Goal: Information Seeking & Learning: Learn about a topic

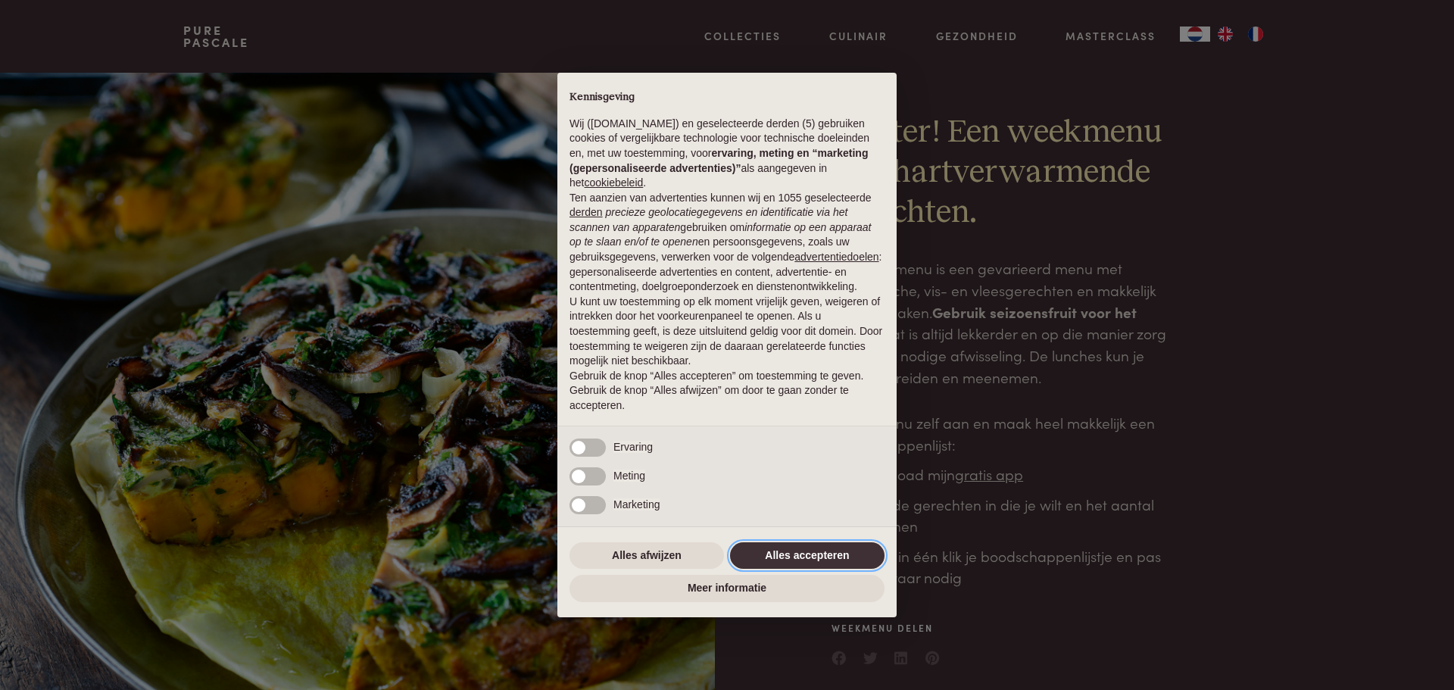
click at [804, 550] on button "Alles accepteren" at bounding box center [807, 555] width 154 height 27
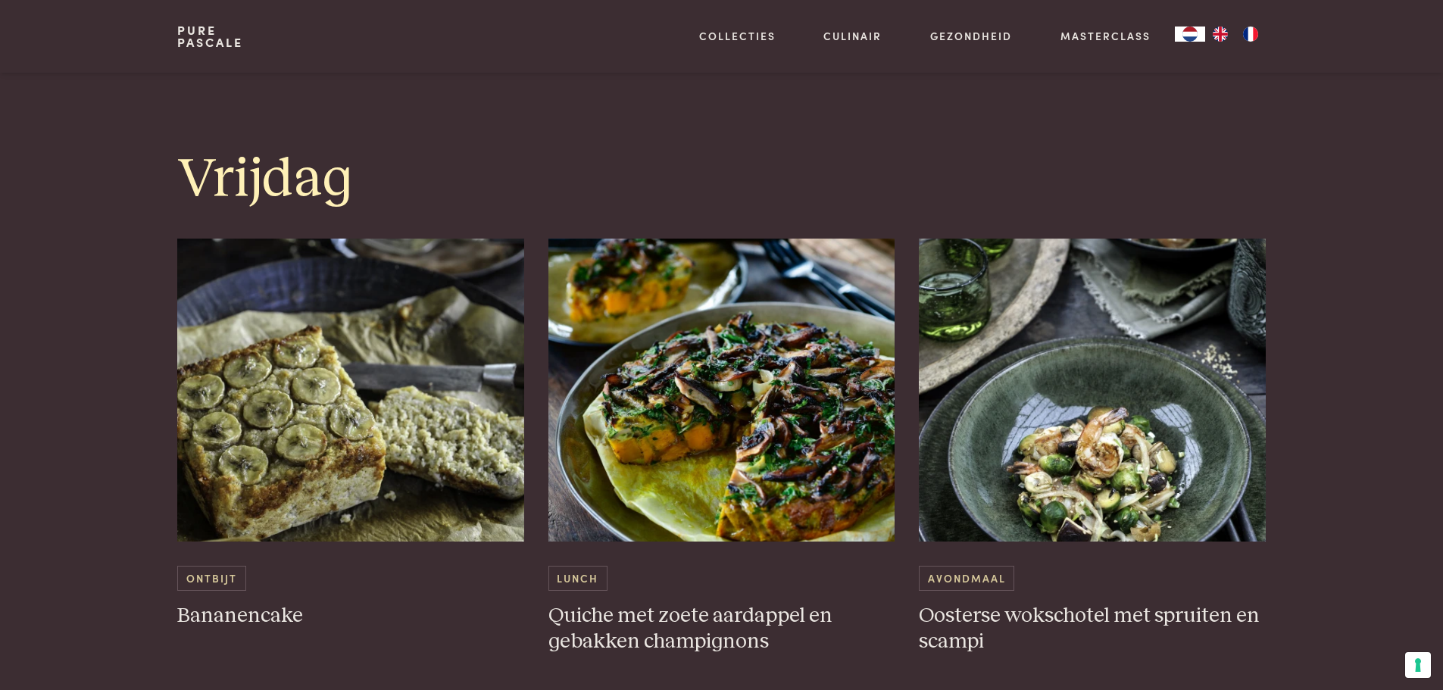
scroll to position [3181, 0]
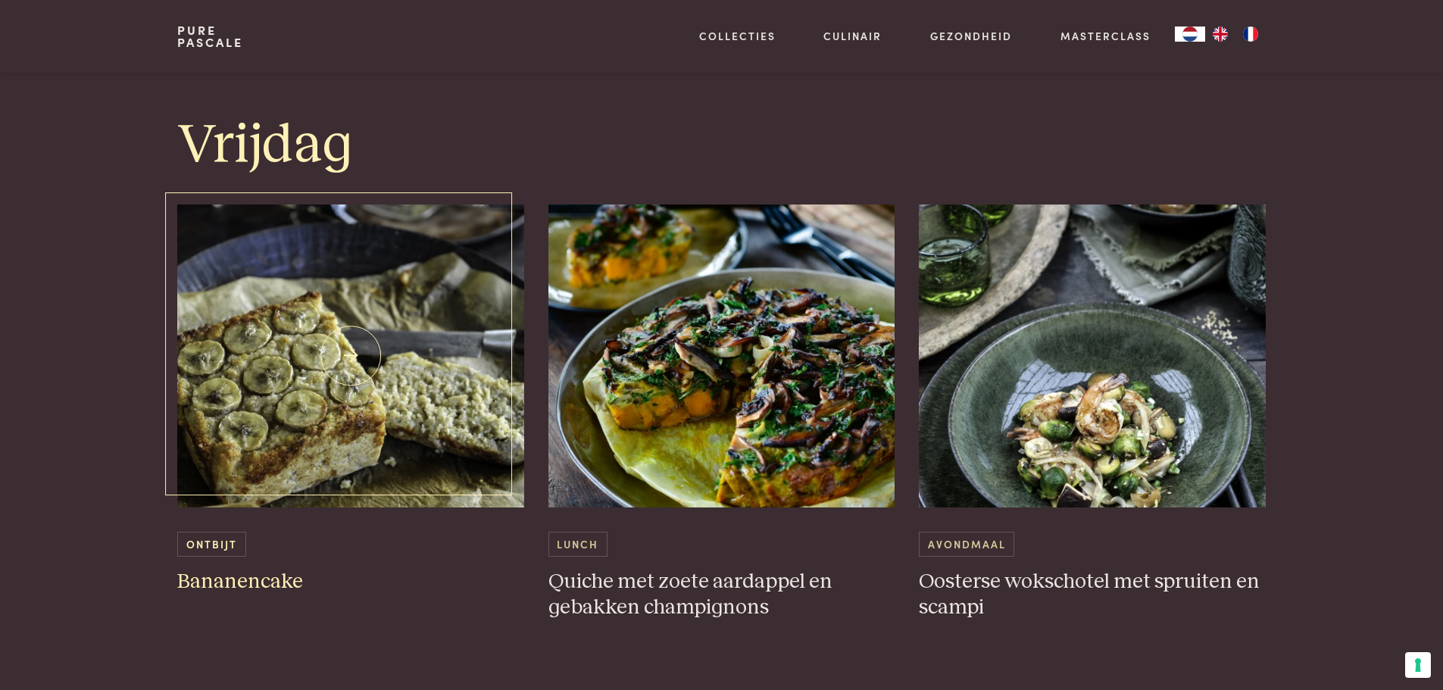
click at [332, 392] on img at bounding box center [350, 355] width 347 height 303
click at [748, 320] on img at bounding box center [721, 355] width 347 height 303
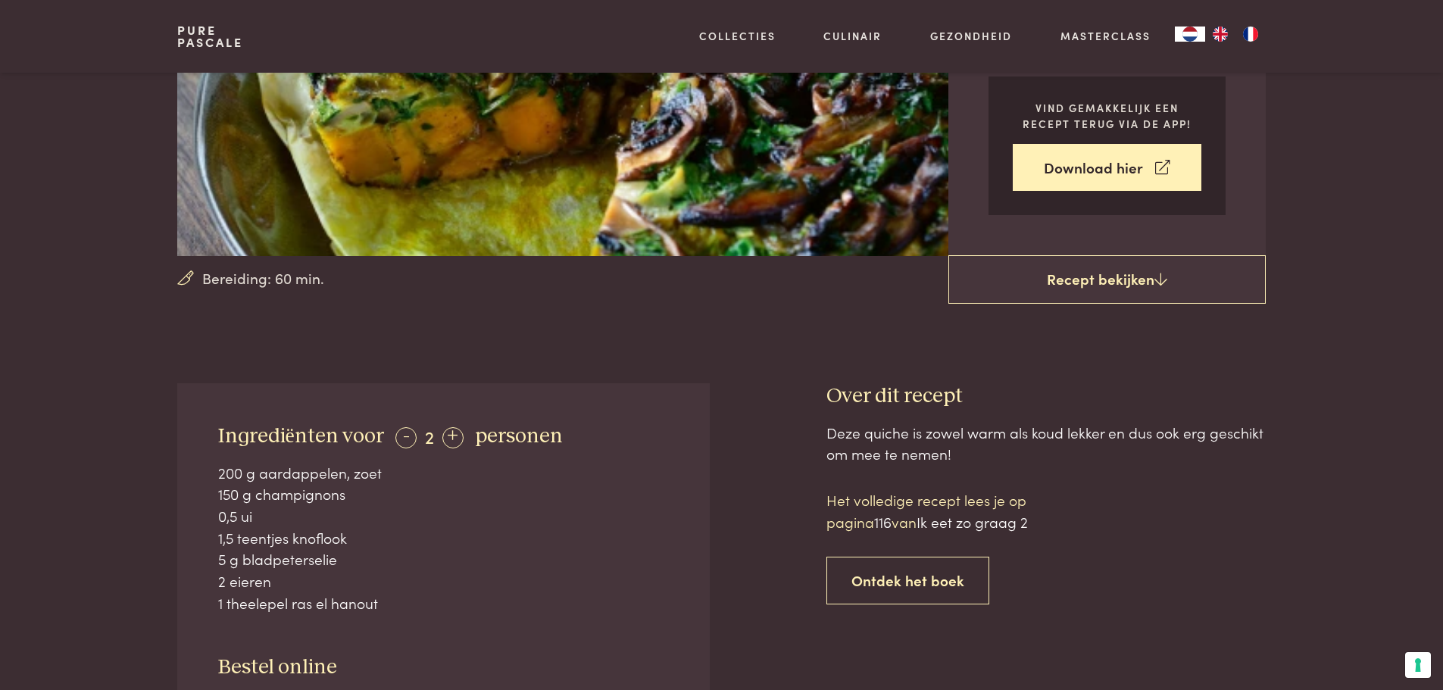
scroll to position [379, 0]
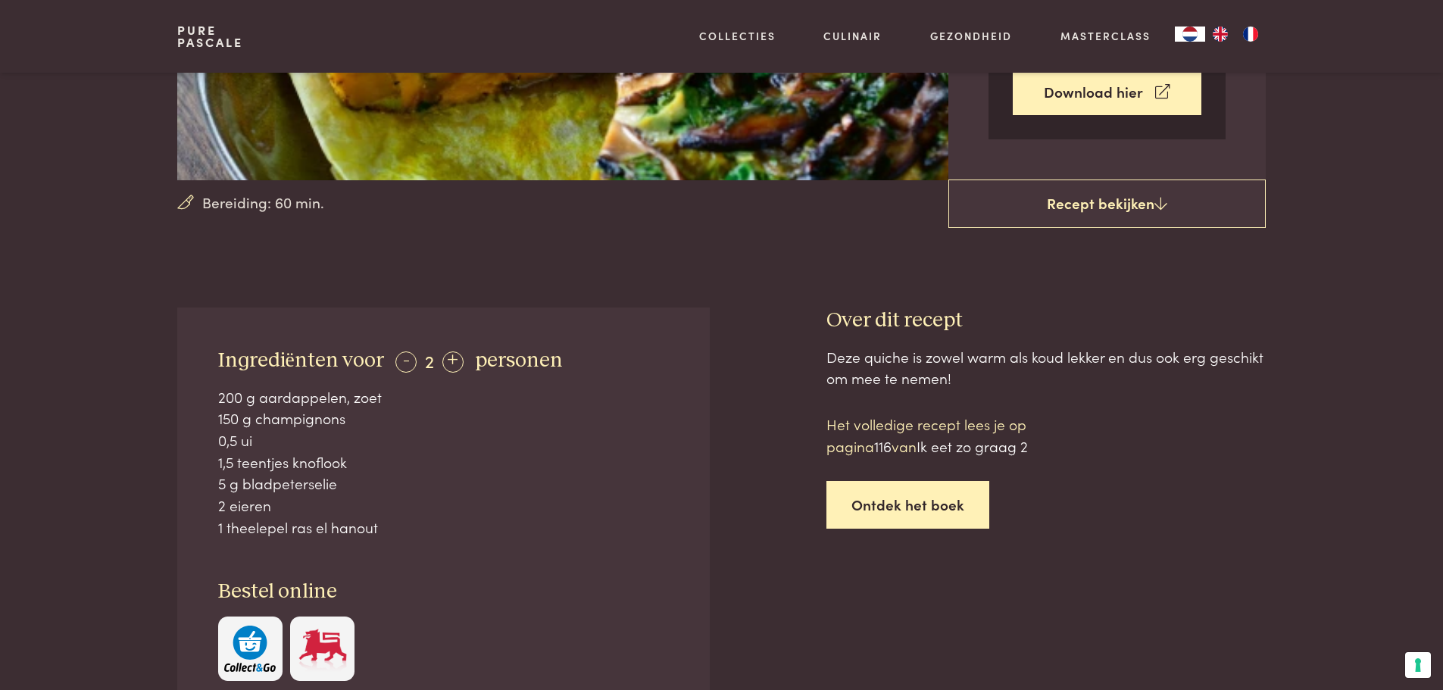
click at [917, 501] on link "Ontdek het boek" at bounding box center [907, 505] width 163 height 48
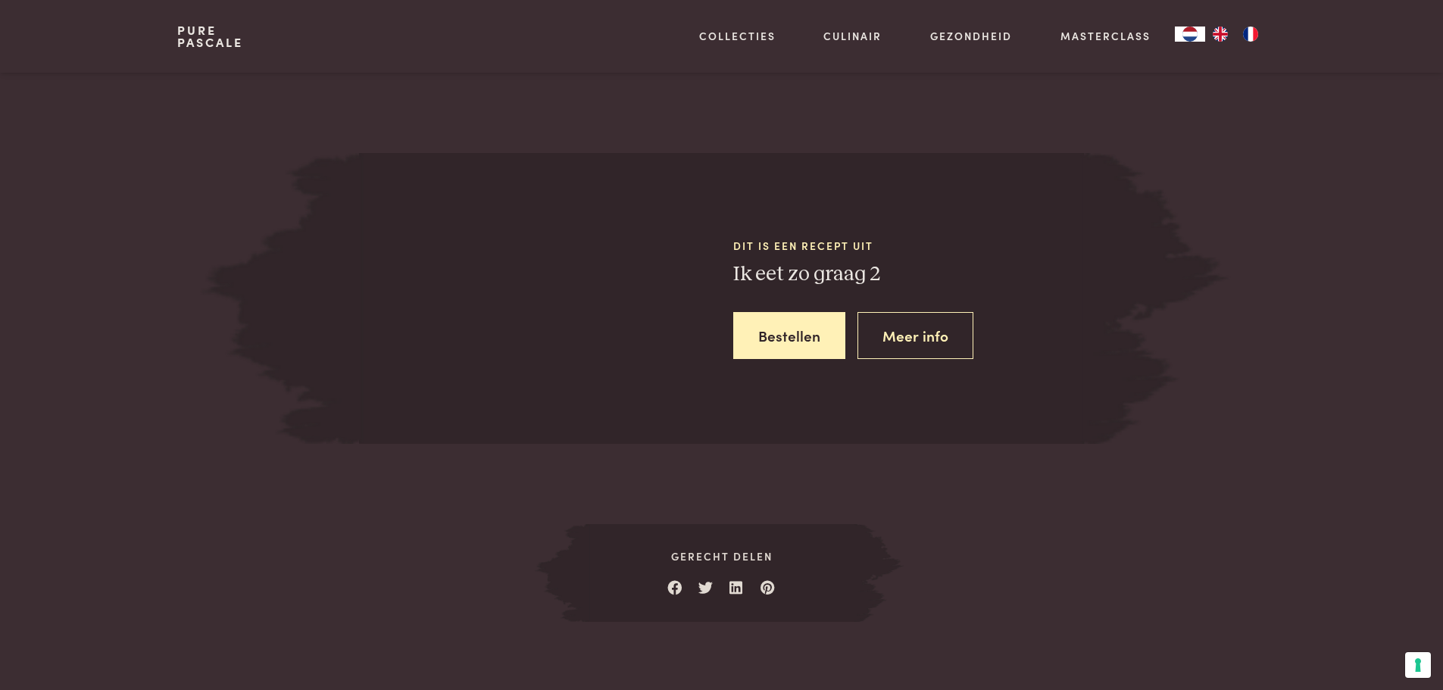
scroll to position [1362, 0]
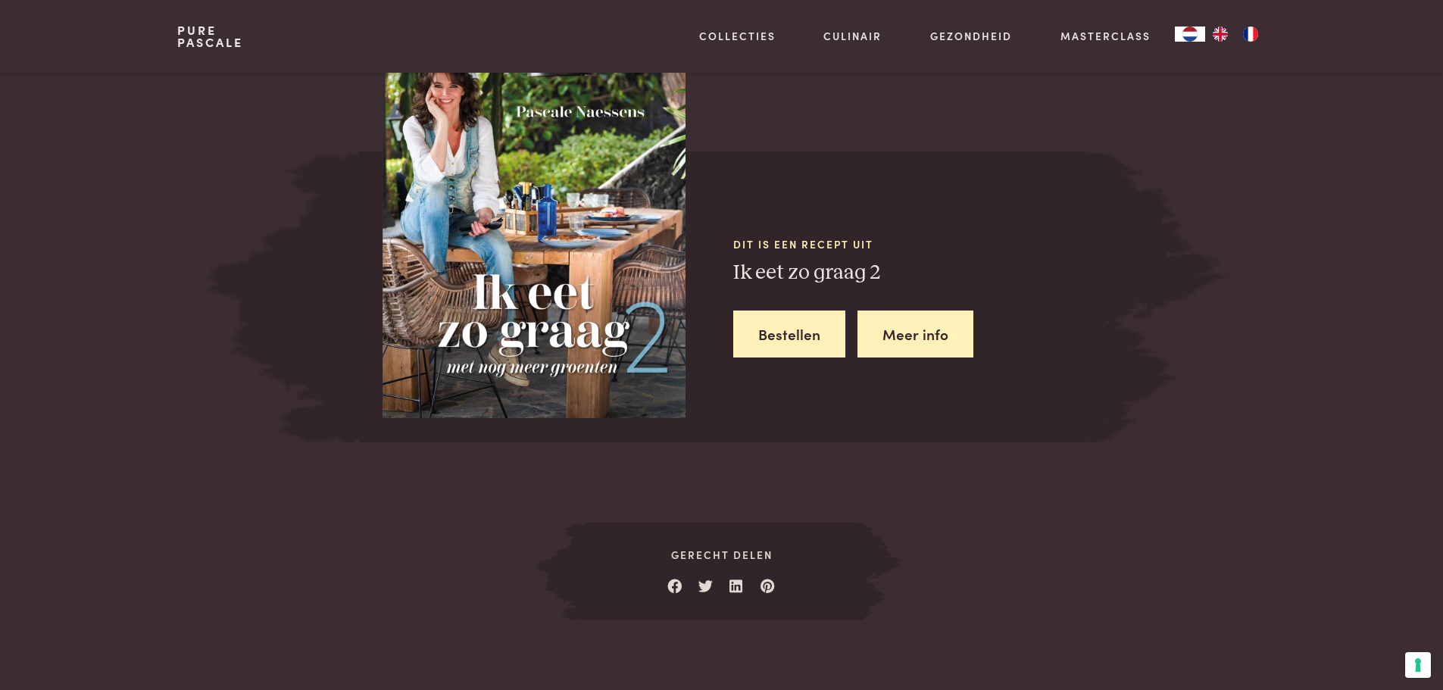
click at [946, 337] on link "Meer info" at bounding box center [915, 335] width 116 height 48
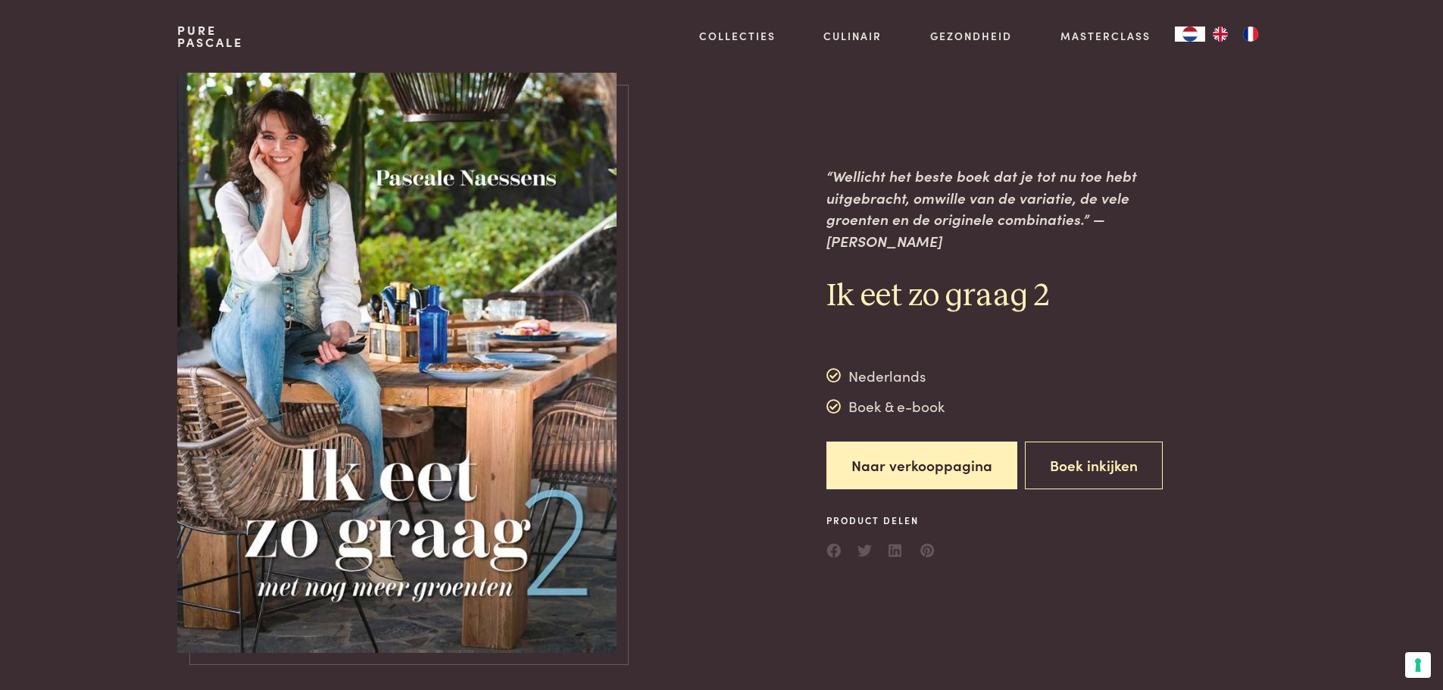
click at [560, 335] on img at bounding box center [396, 363] width 439 height 580
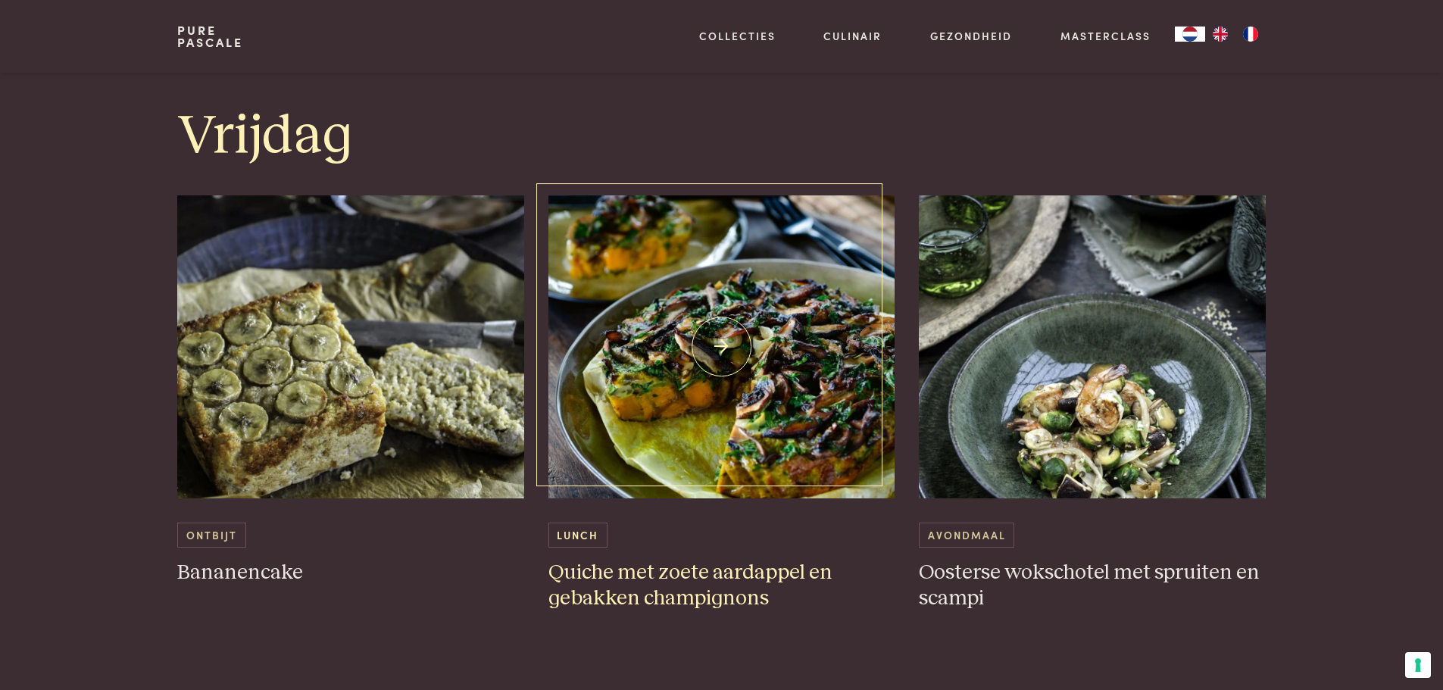
click at [769, 335] on img at bounding box center [721, 346] width 347 height 303
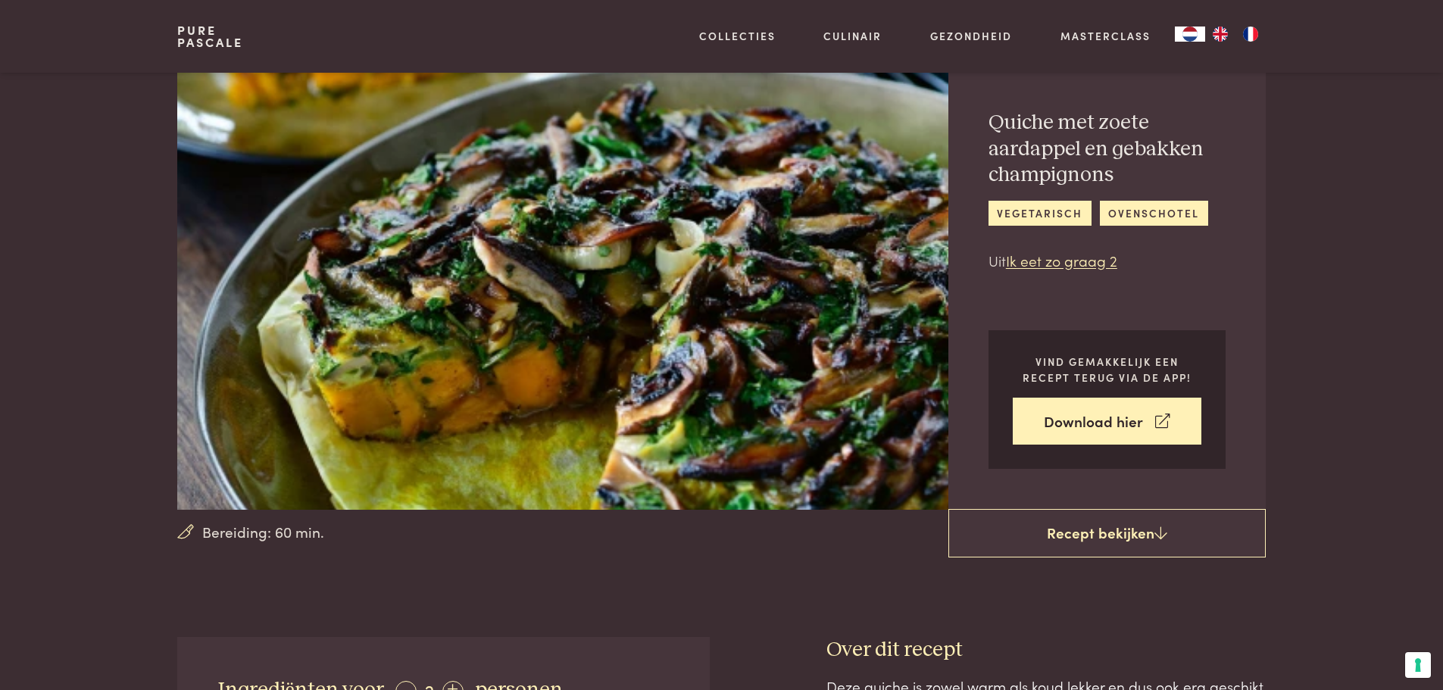
scroll to position [151, 0]
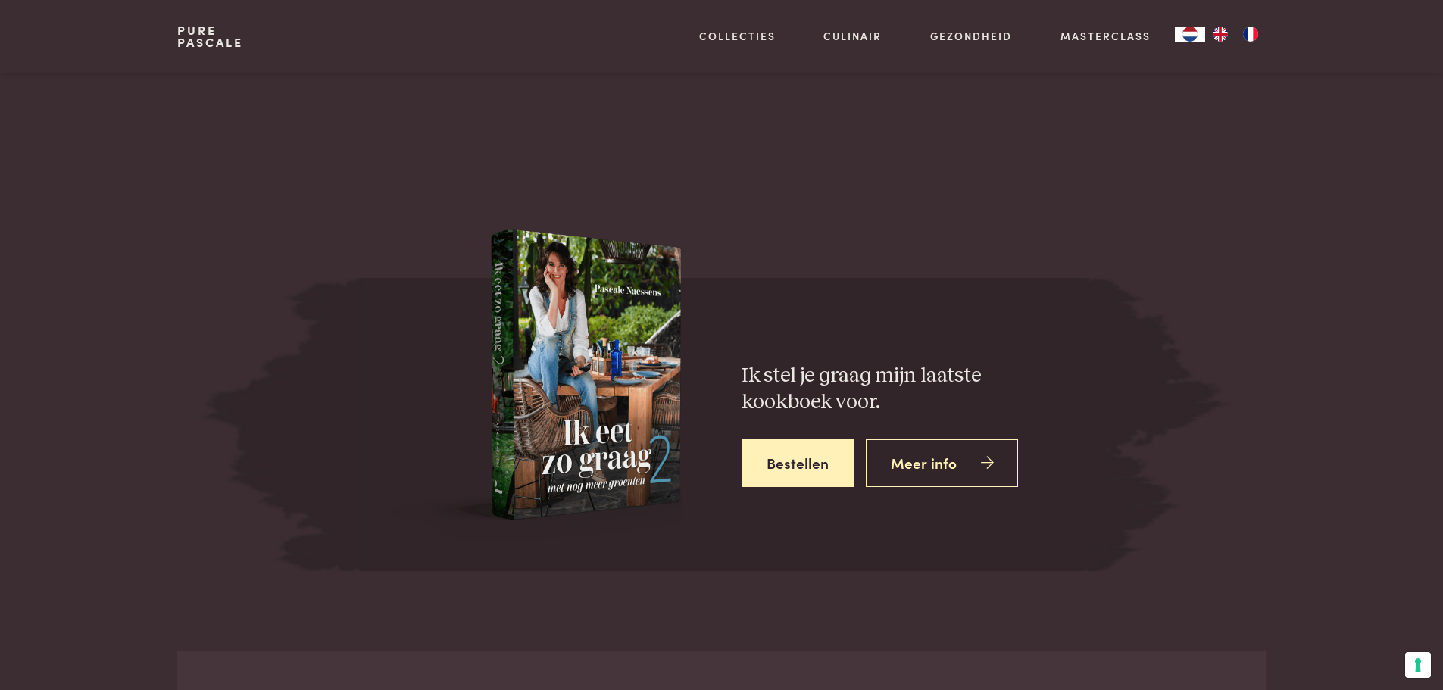
scroll to position [5462, 0]
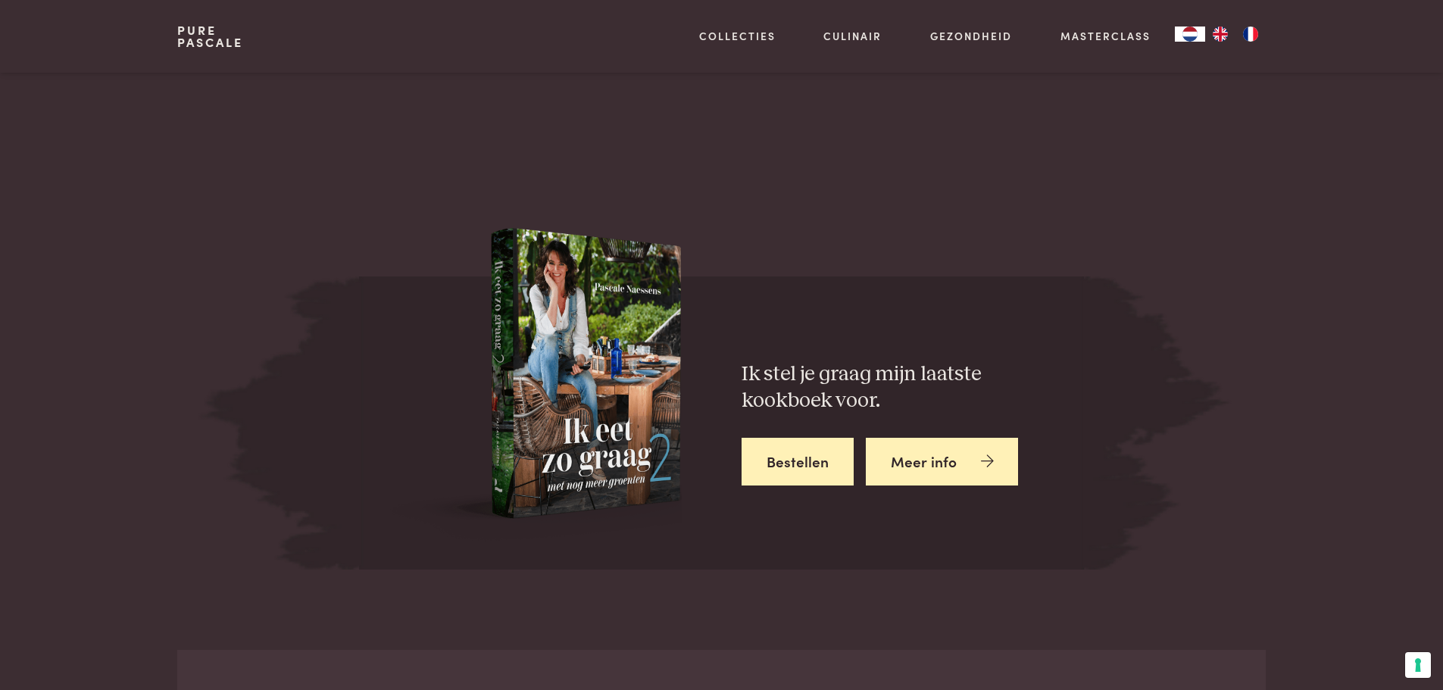
click at [919, 438] on link "Meer info" at bounding box center [942, 462] width 153 height 48
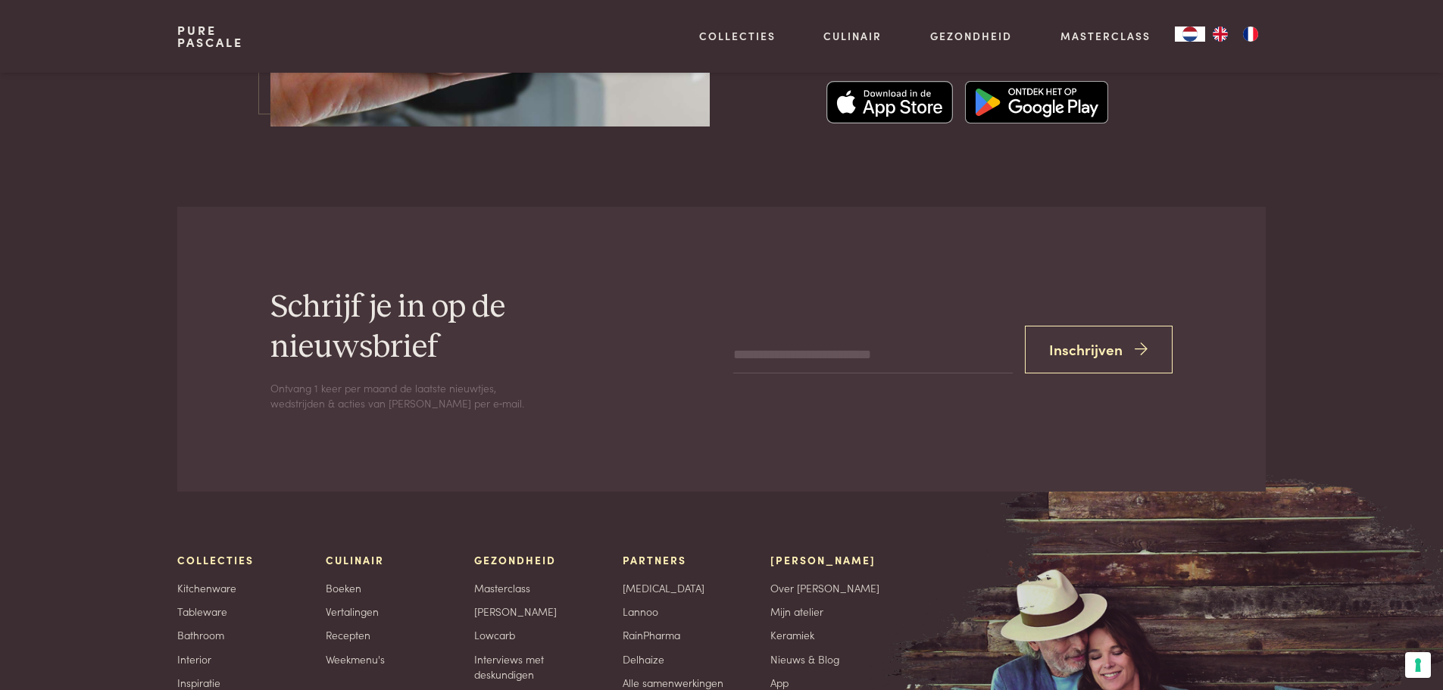
scroll to position [5301, 0]
